Goal: Task Accomplishment & Management: Manage account settings

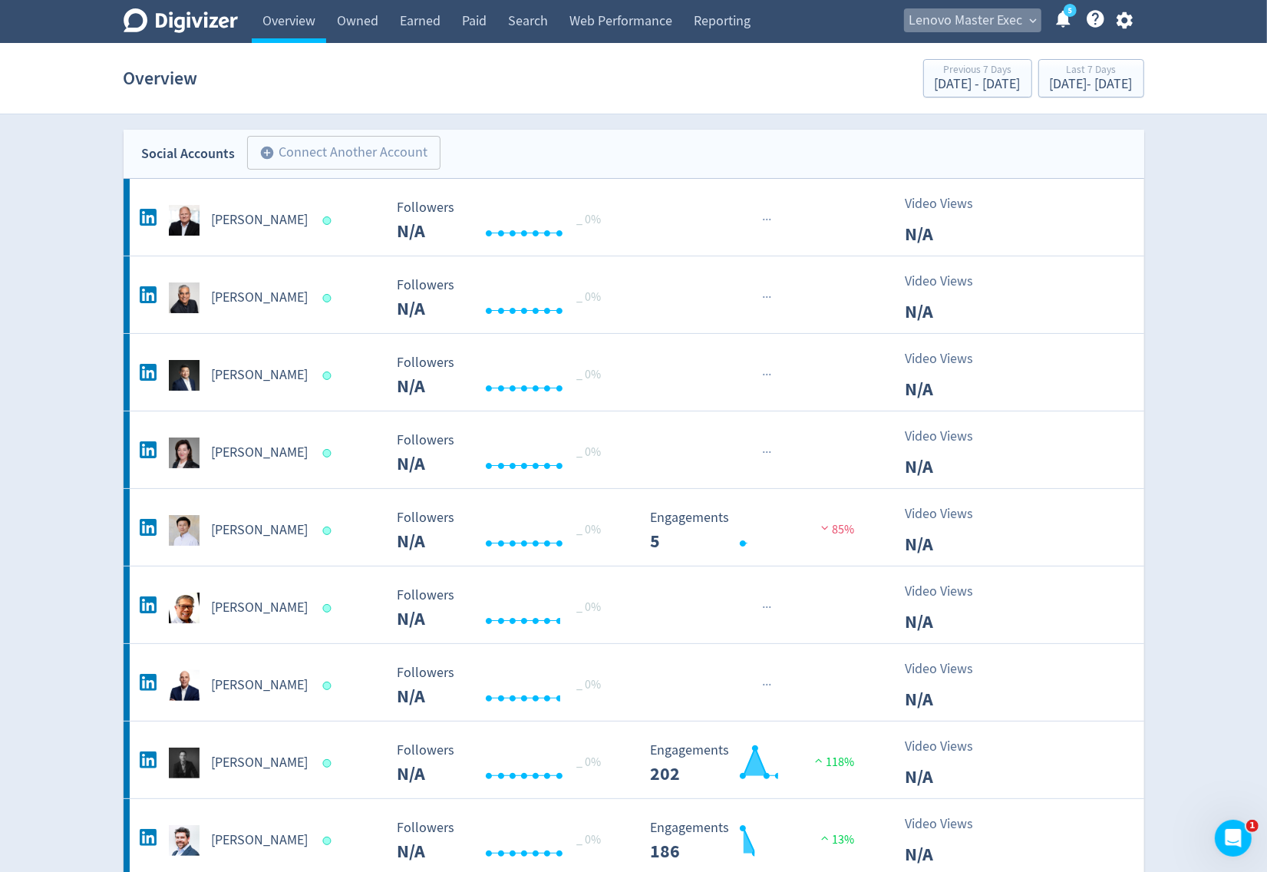
click at [975, 28] on span "Lenovo Master Exec" at bounding box center [966, 20] width 114 height 25
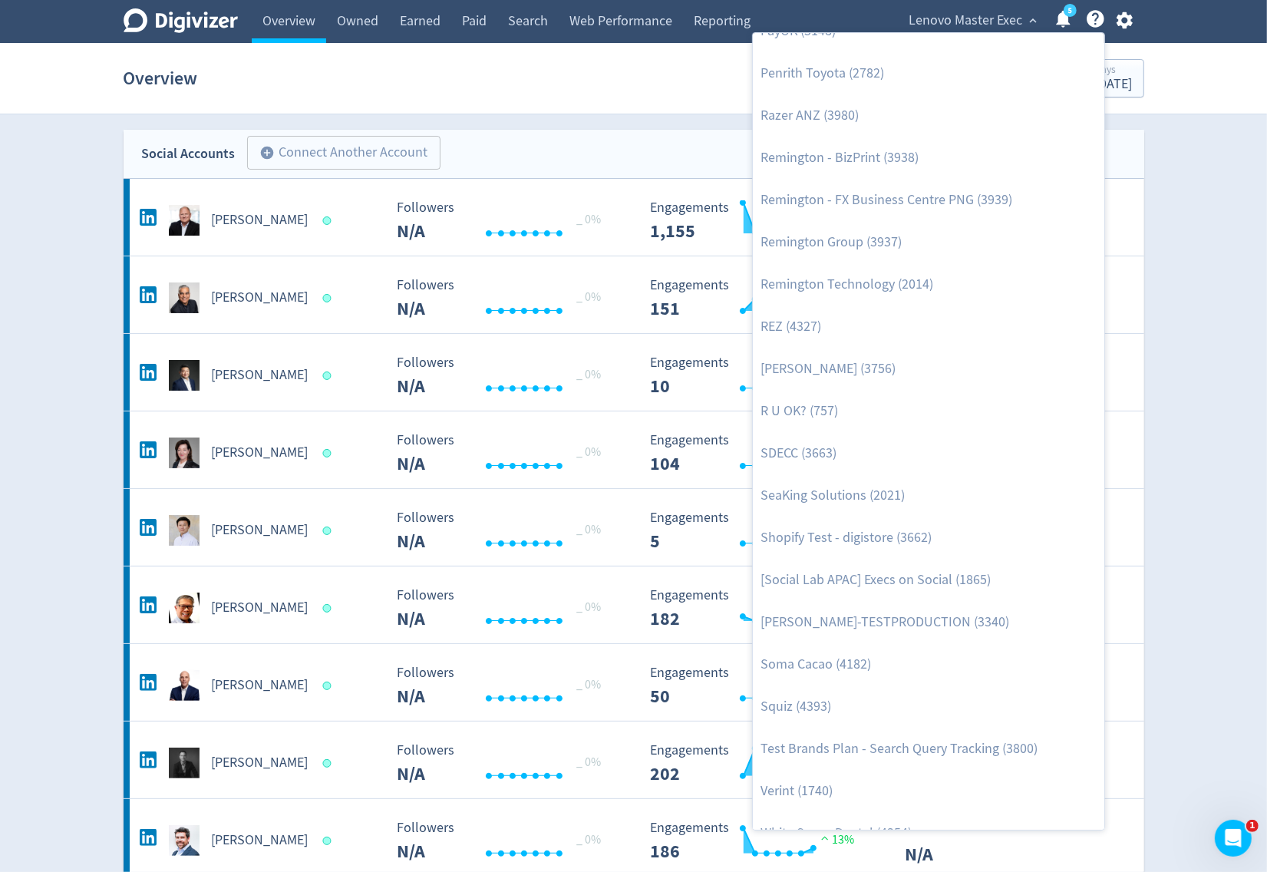
scroll to position [3295, 0]
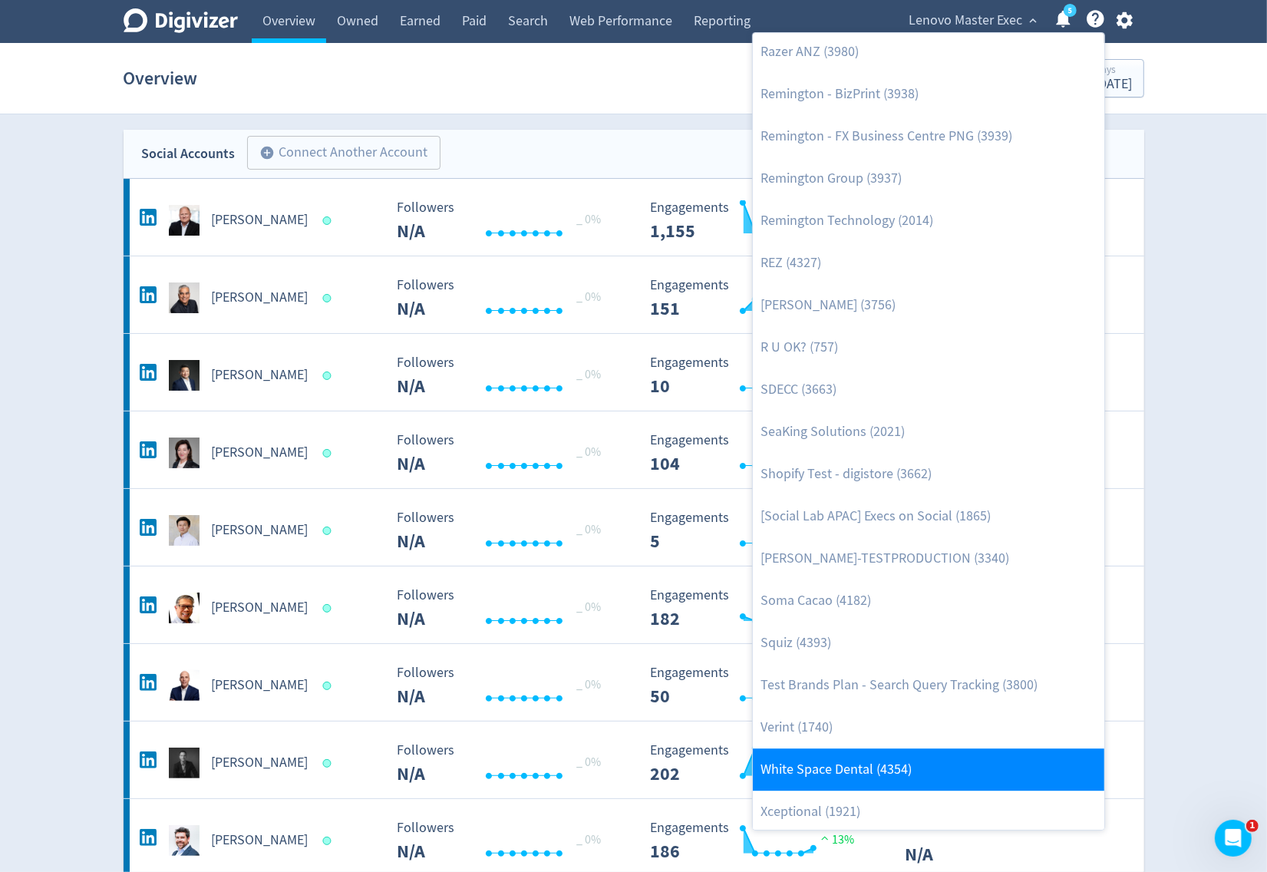
click at [846, 754] on link "White Space Dental (4354)" at bounding box center [928, 769] width 351 height 42
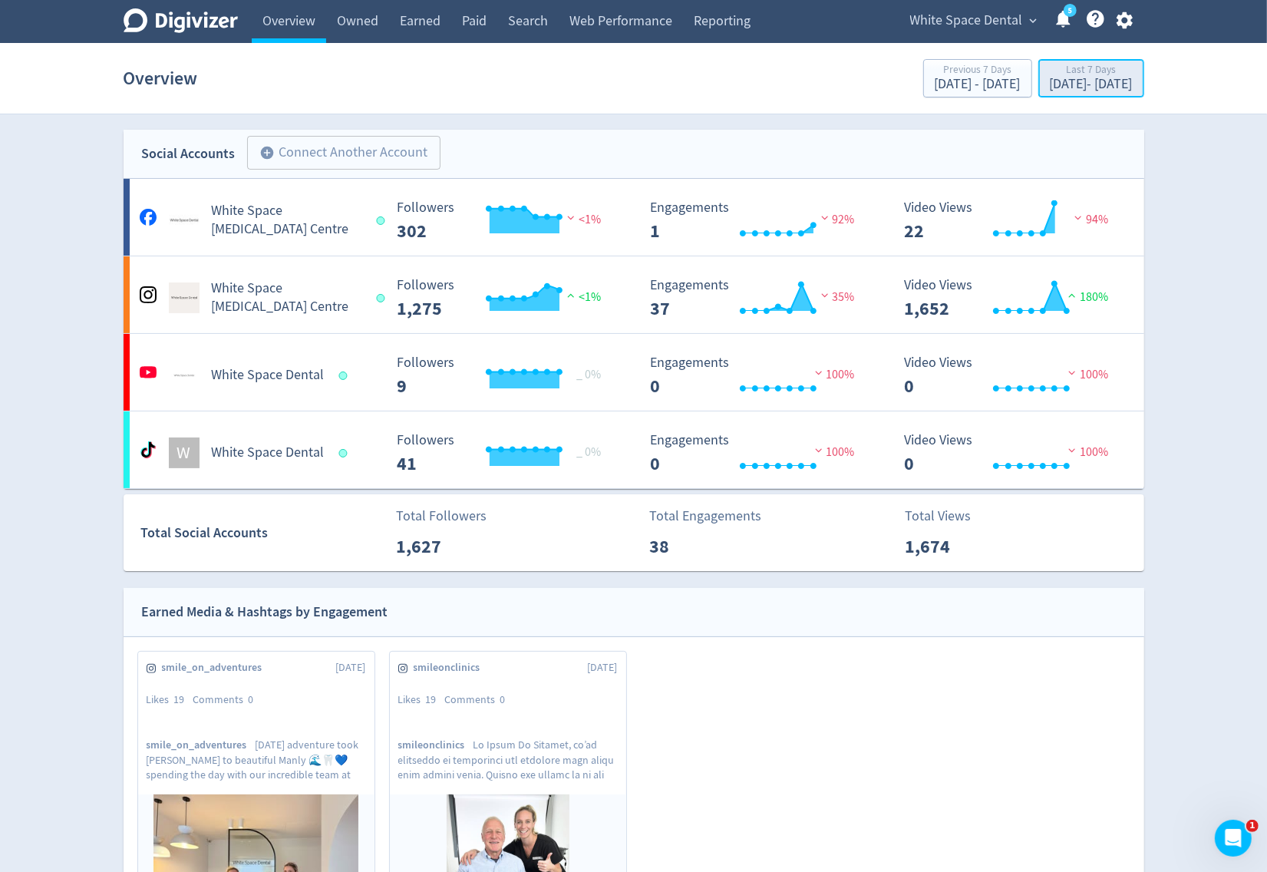
click at [1052, 87] on div "Sep 24, 2025 - Sep 30, 2025" at bounding box center [1091, 84] width 83 height 14
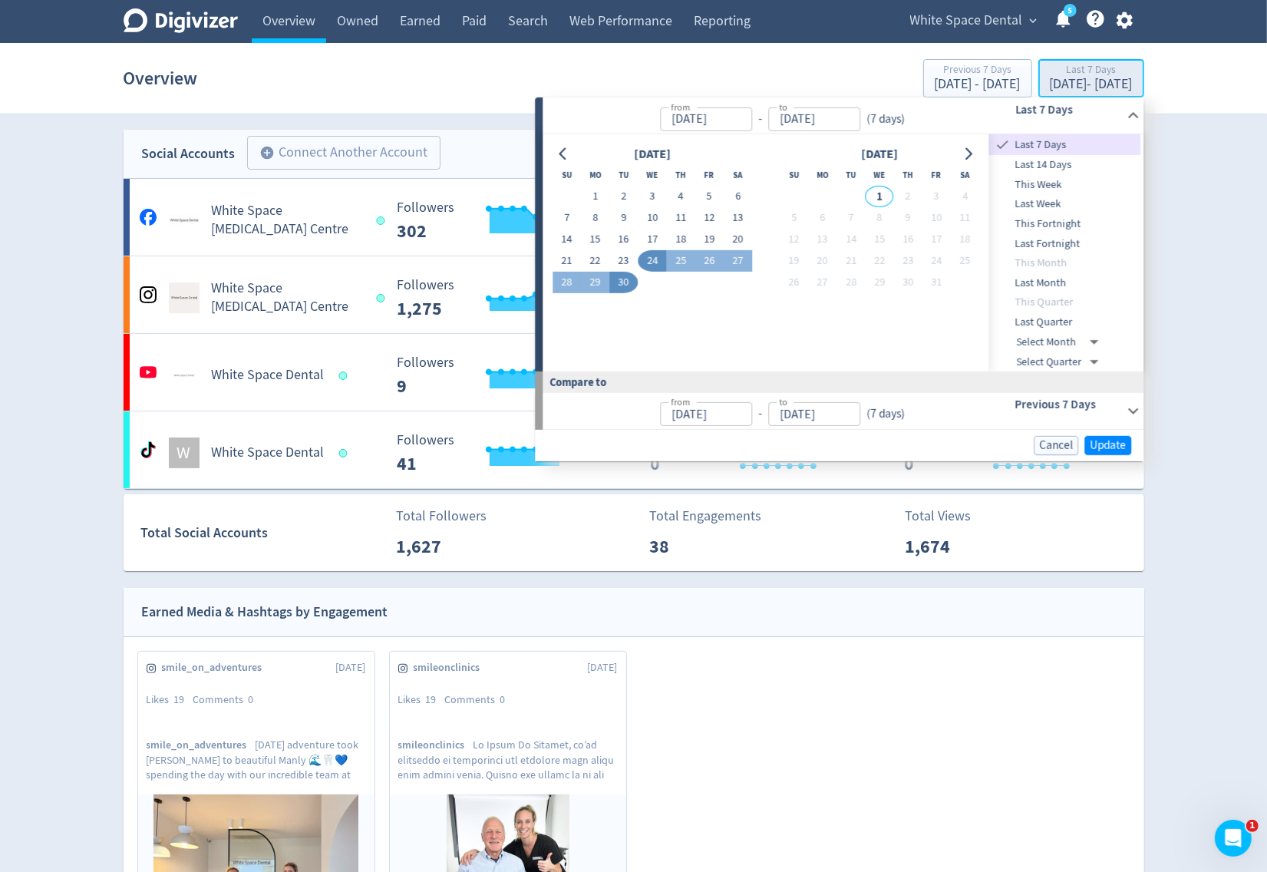
type input "[DATE]"
click at [1061, 320] on span "Last Quarter" at bounding box center [1065, 322] width 152 height 17
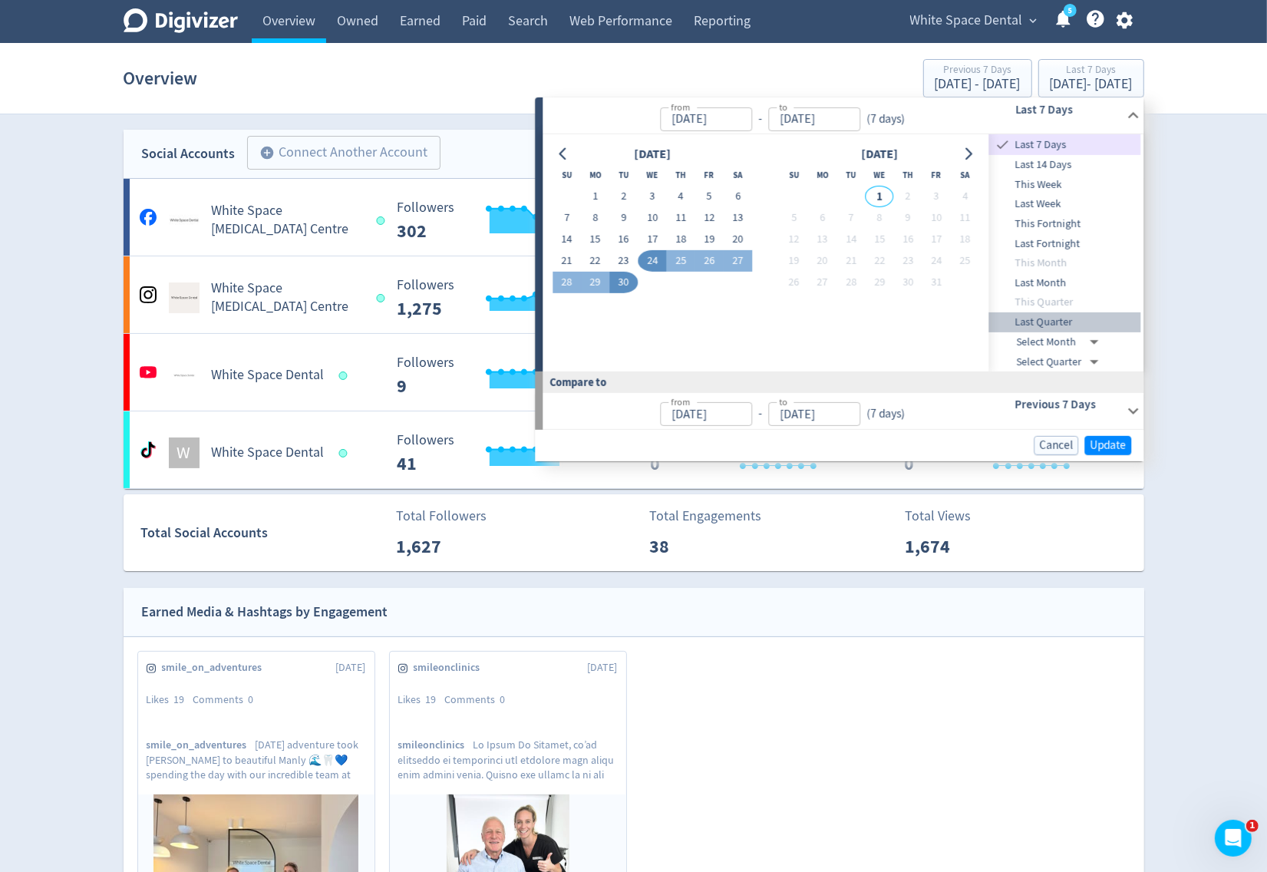
type input "Jul 01, 2025"
type input "Apr 01, 2025"
type input "Jun 30, 2025"
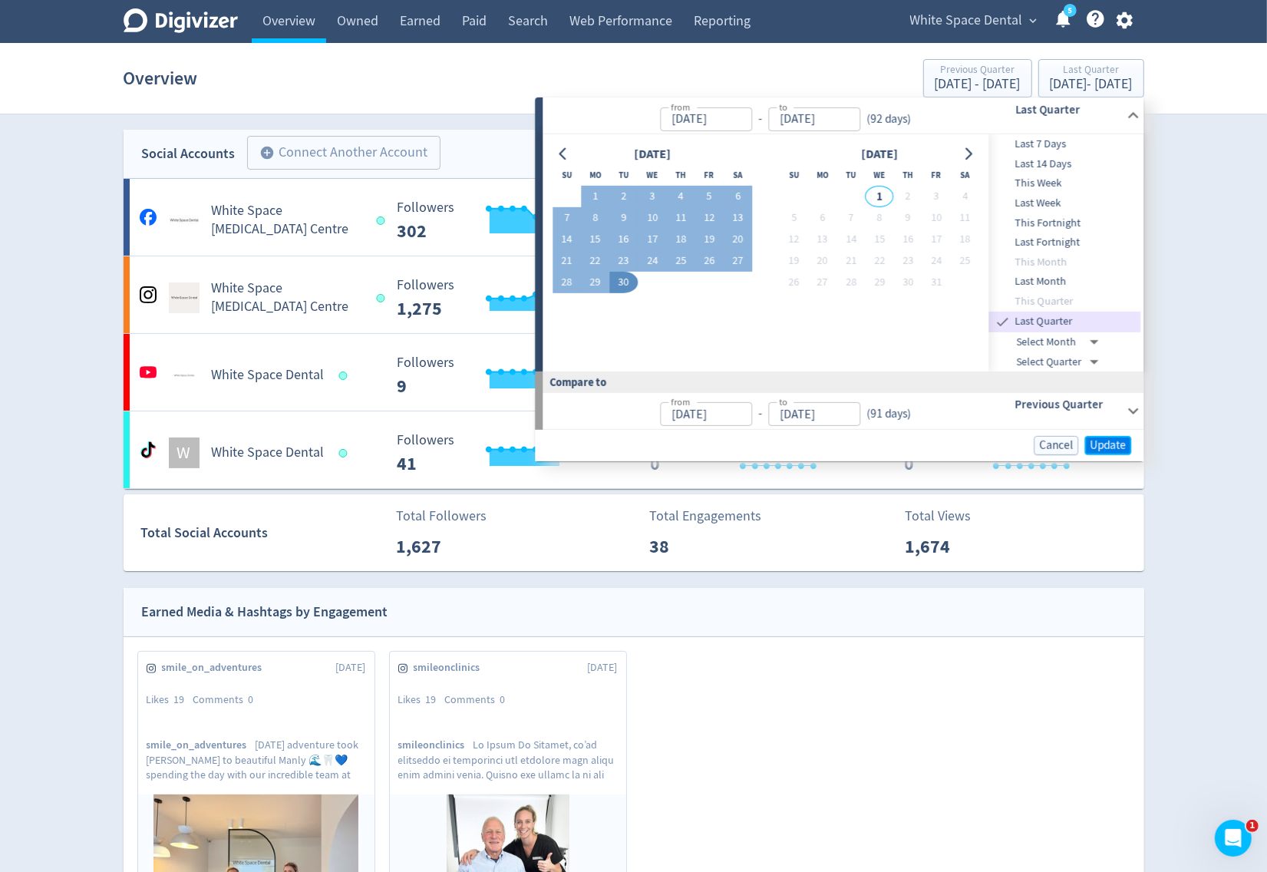
click at [1106, 442] on span "Update" at bounding box center [1108, 446] width 36 height 12
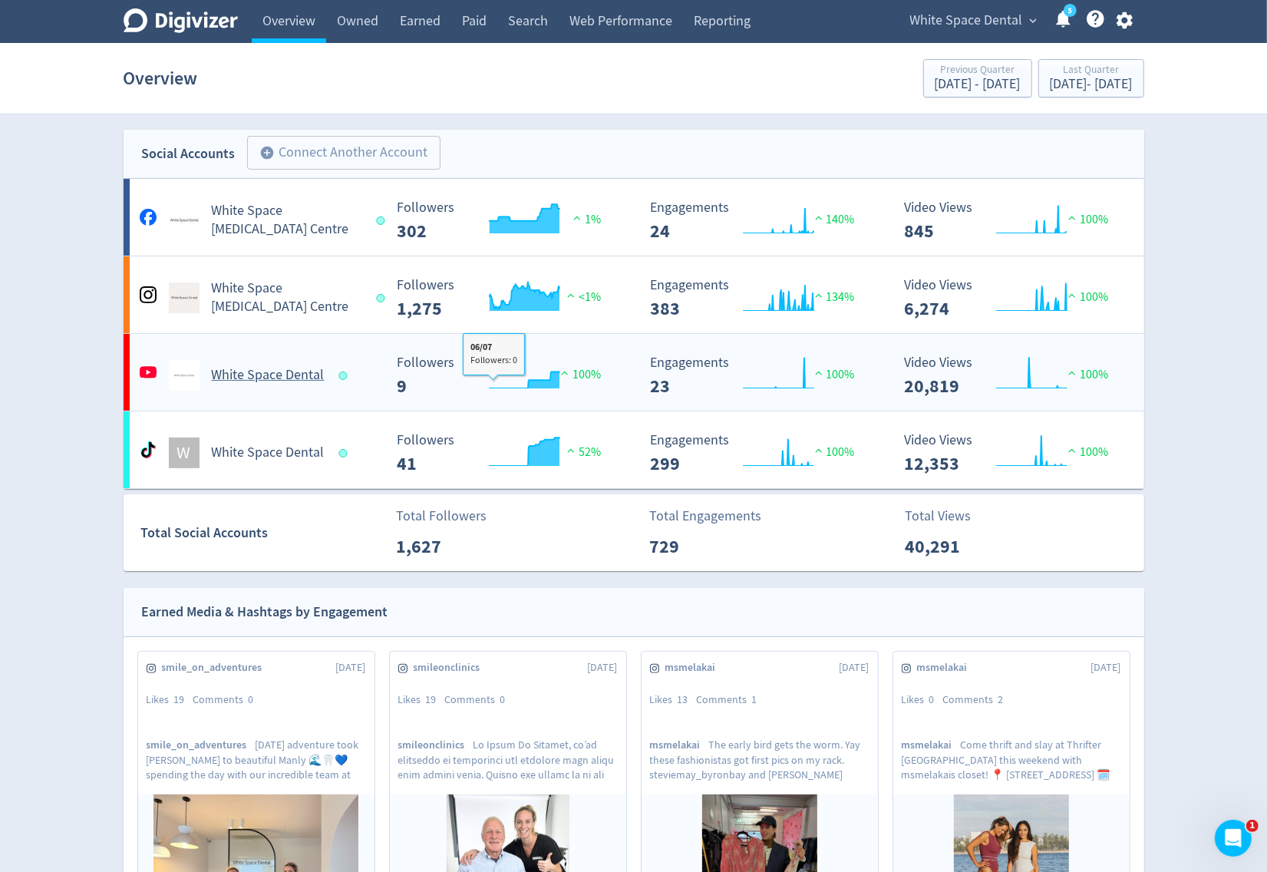
click at [300, 377] on h5 "White Space Dental" at bounding box center [268, 375] width 113 height 18
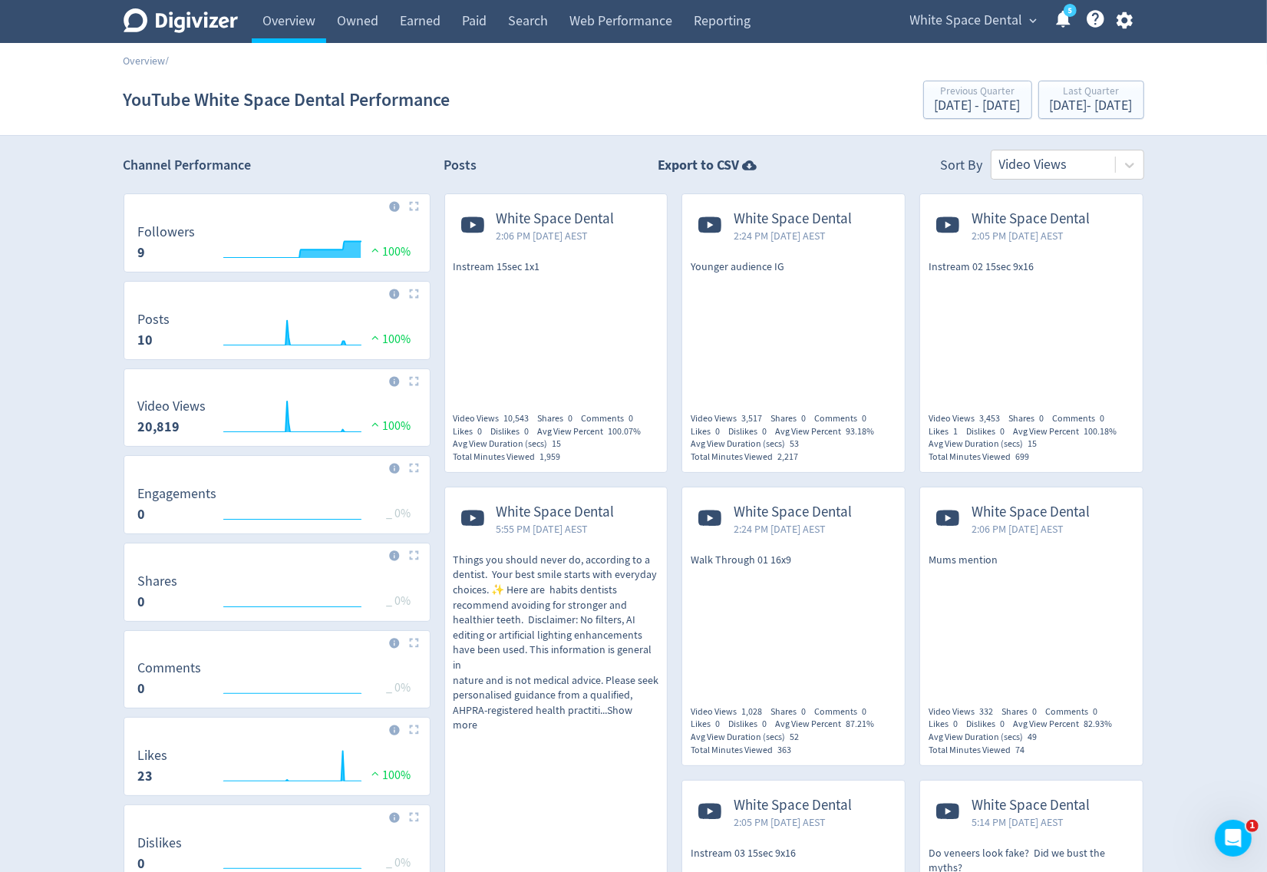
click at [589, 219] on span "White Space Dental" at bounding box center [555, 219] width 118 height 18
click at [1001, 29] on span "White Space Dental" at bounding box center [966, 20] width 113 height 25
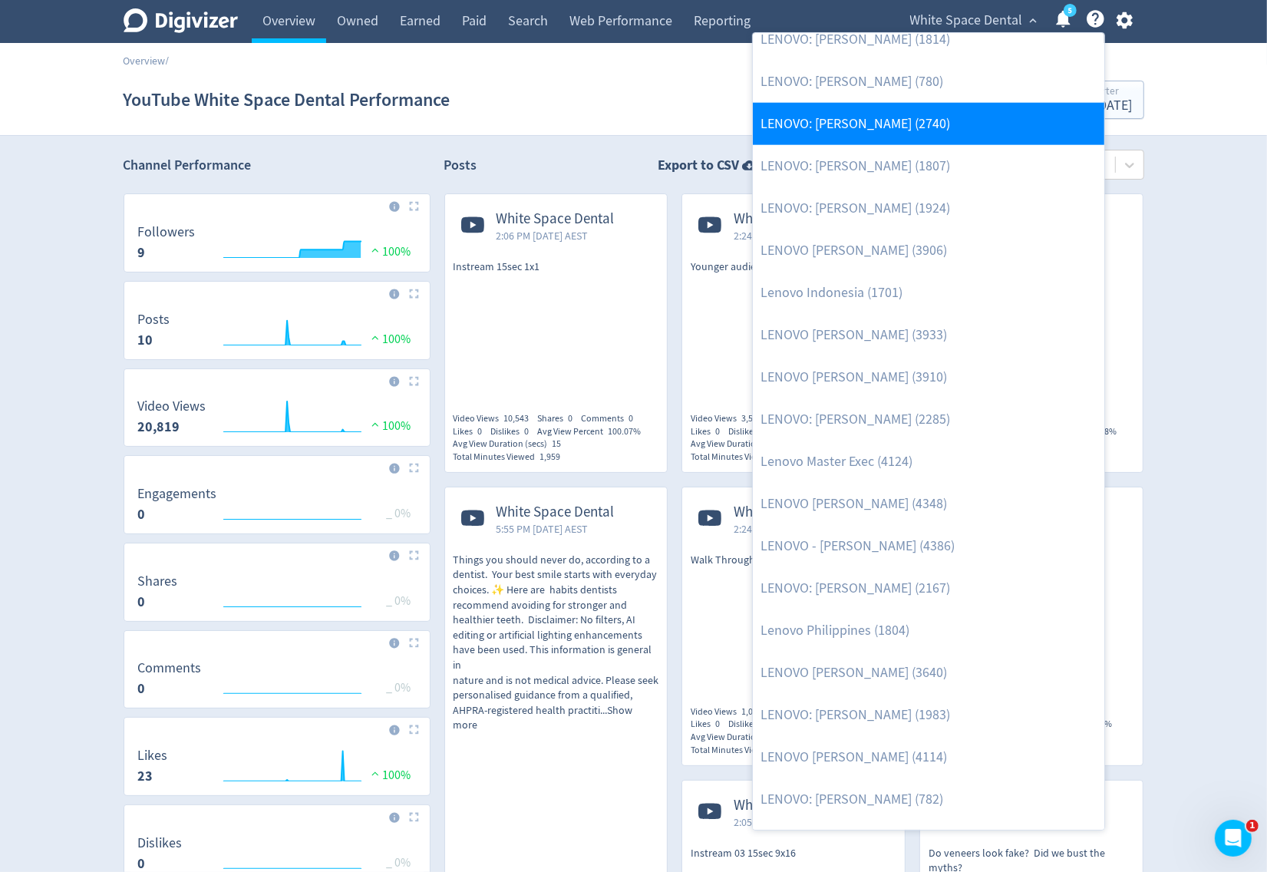
scroll to position [1624, 0]
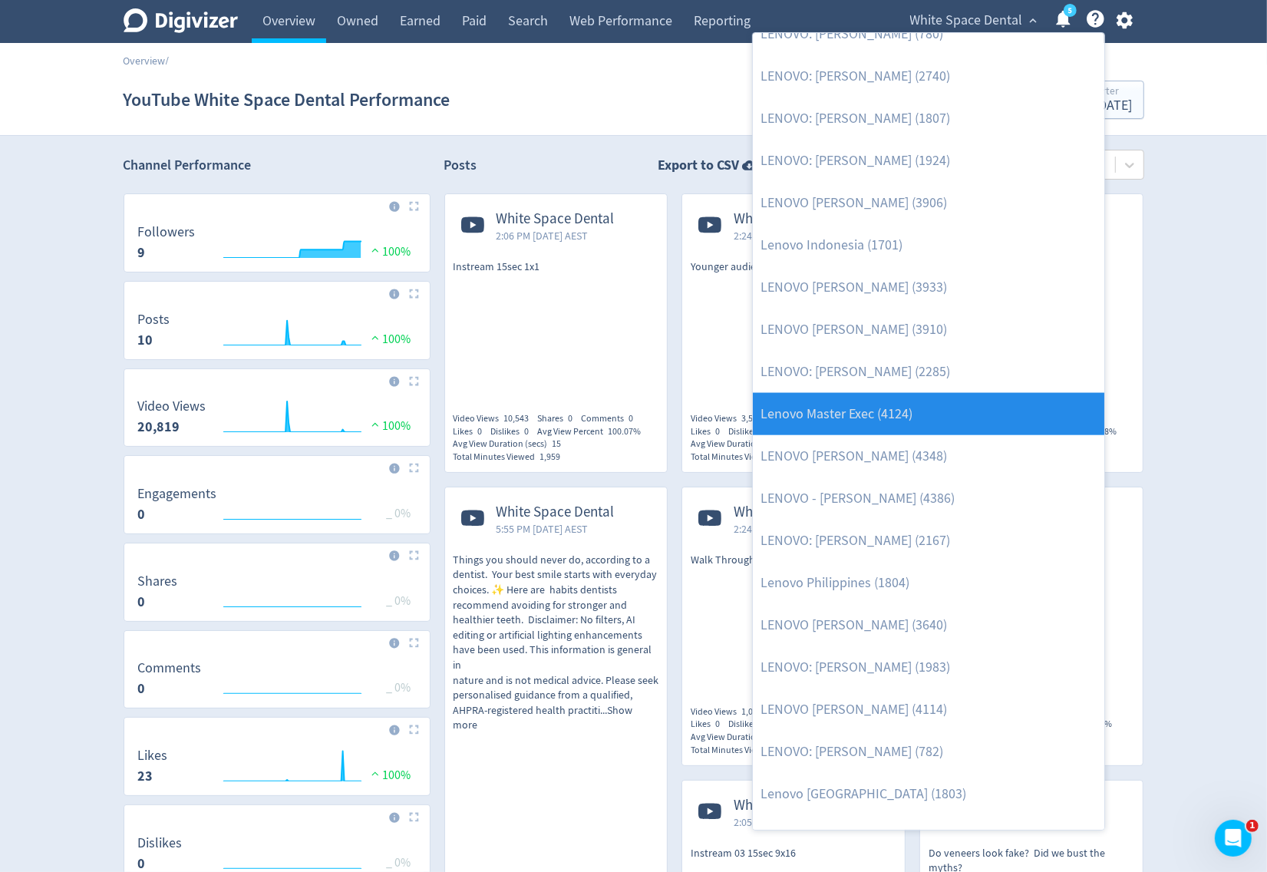
click at [930, 405] on link "Lenovo Master Exec (4124)" at bounding box center [928, 414] width 351 height 42
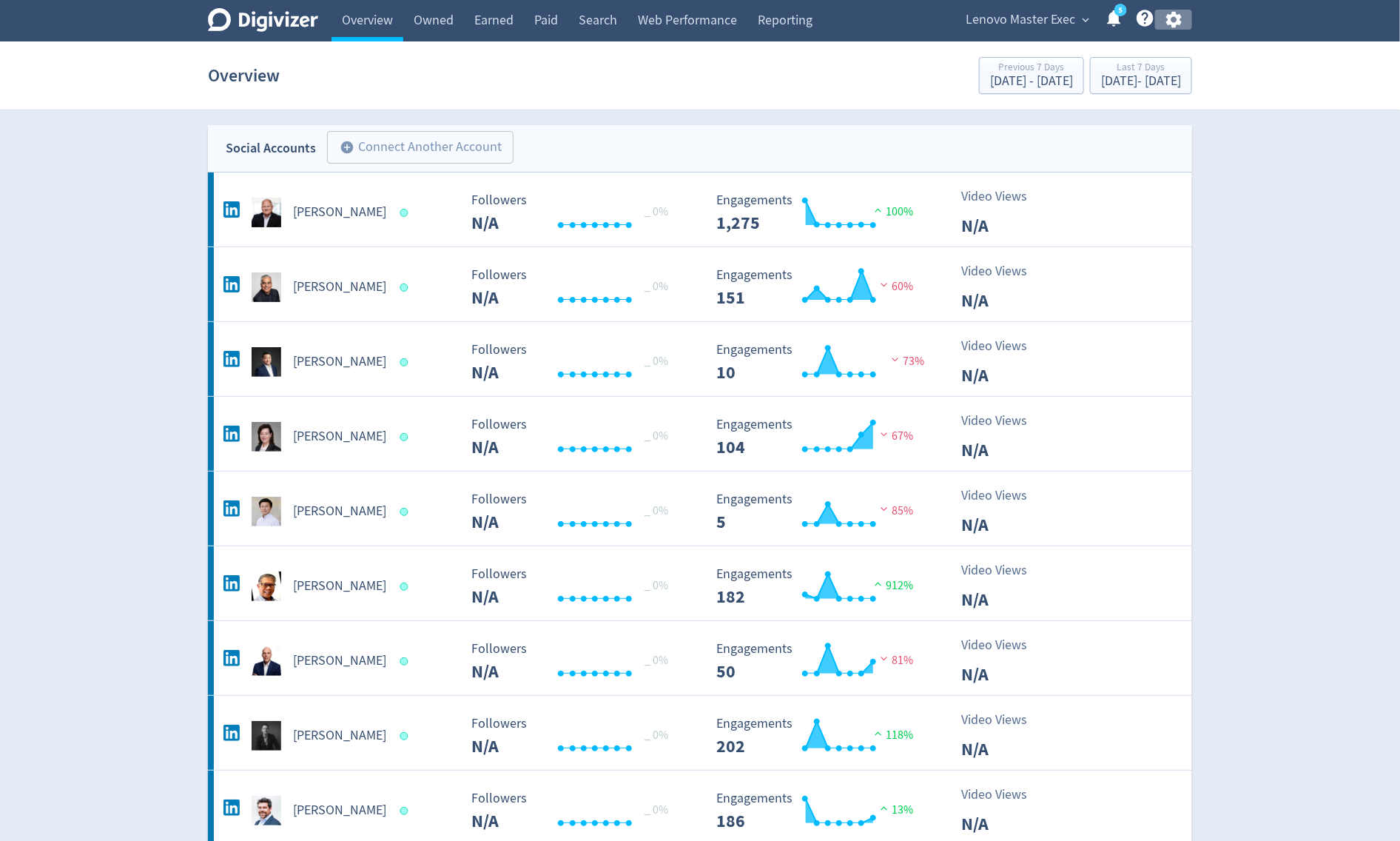
click at [1178, 26] on icon "button" at bounding box center [1173, 19] width 20 height 20
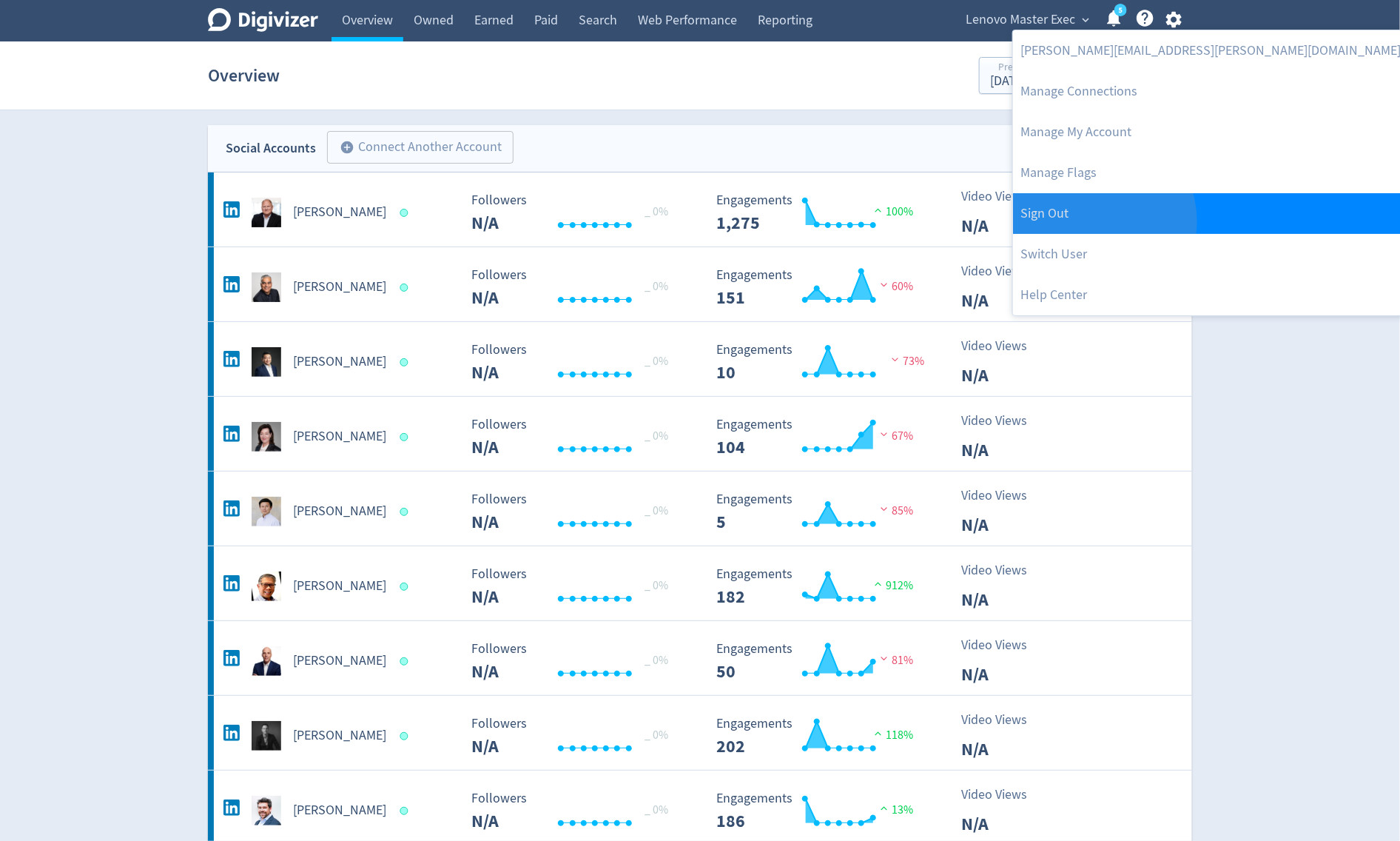
click at [1094, 221] on link "Sign Out" at bounding box center [1210, 213] width 395 height 41
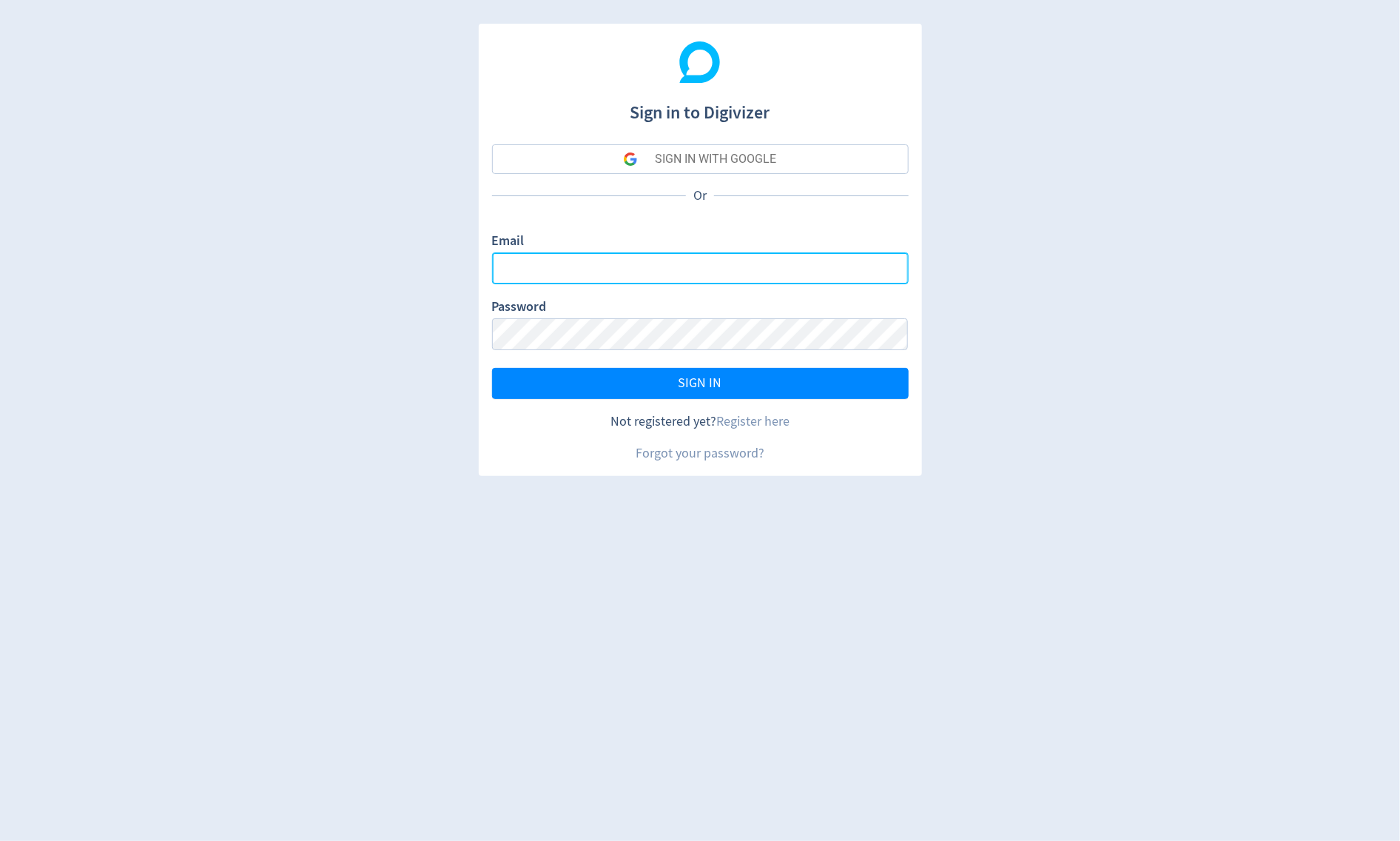
type input "[PERSON_NAME][EMAIL_ADDRESS][PERSON_NAME][DOMAIN_NAME]"
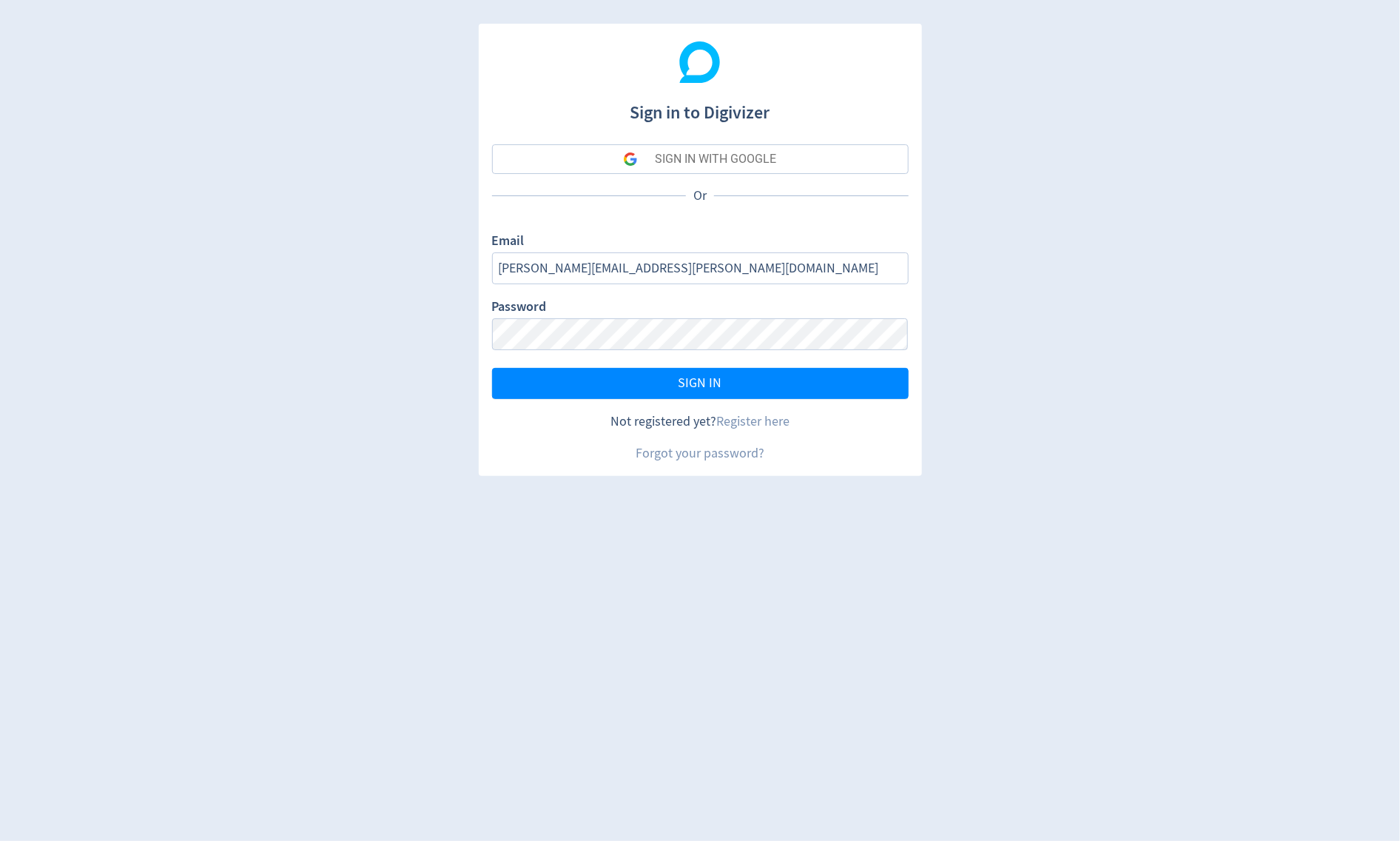
click at [756, 162] on div "SIGN IN WITH GOOGLE" at bounding box center [715, 159] width 121 height 30
